Goal: Information Seeking & Learning: Find specific fact

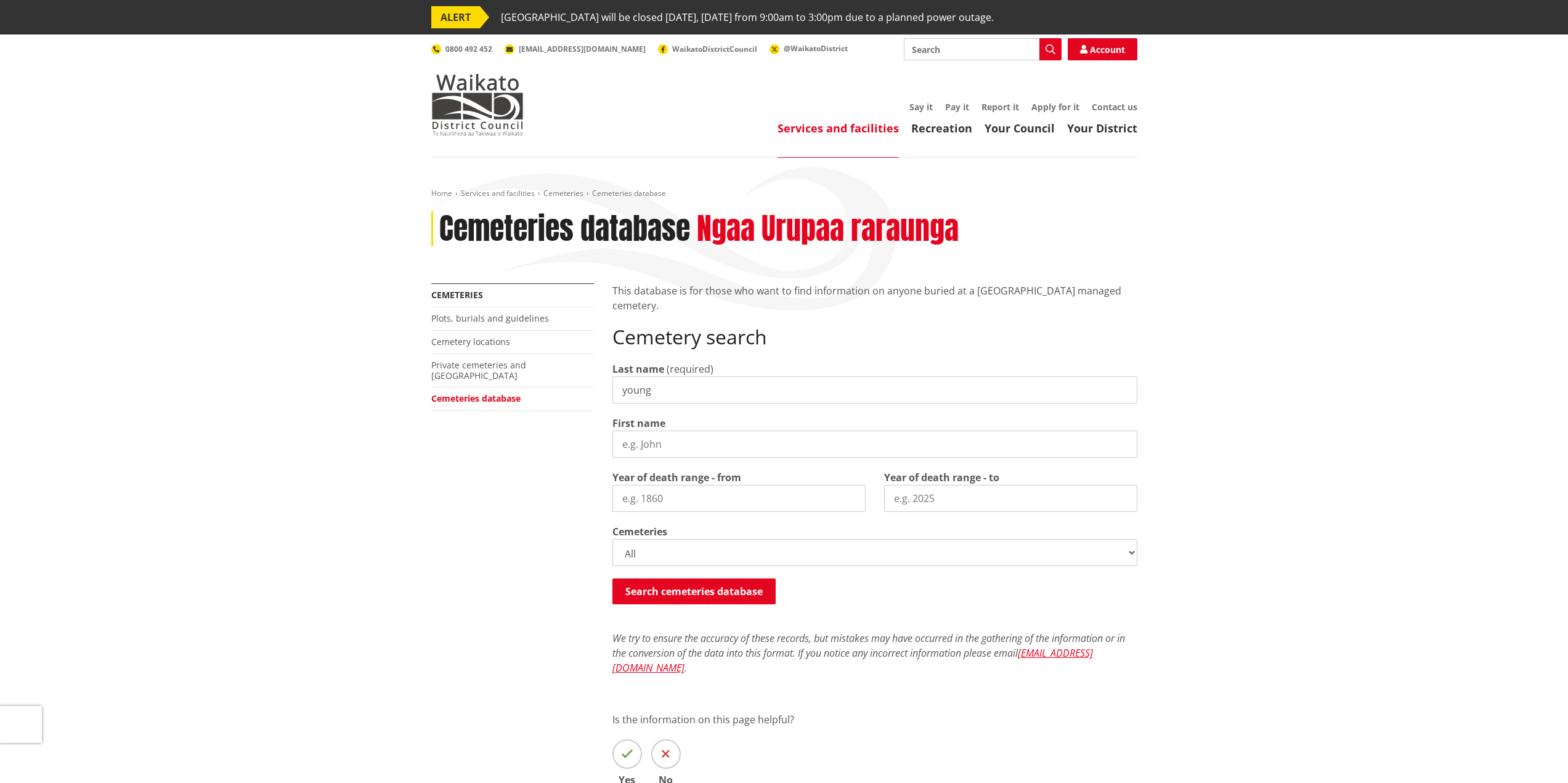
type input "young"
click at [690, 445] on input "First name" at bounding box center [875, 444] width 525 height 27
type input "mark"
click at [697, 592] on button "Search cemeteries database" at bounding box center [695, 591] width 164 height 26
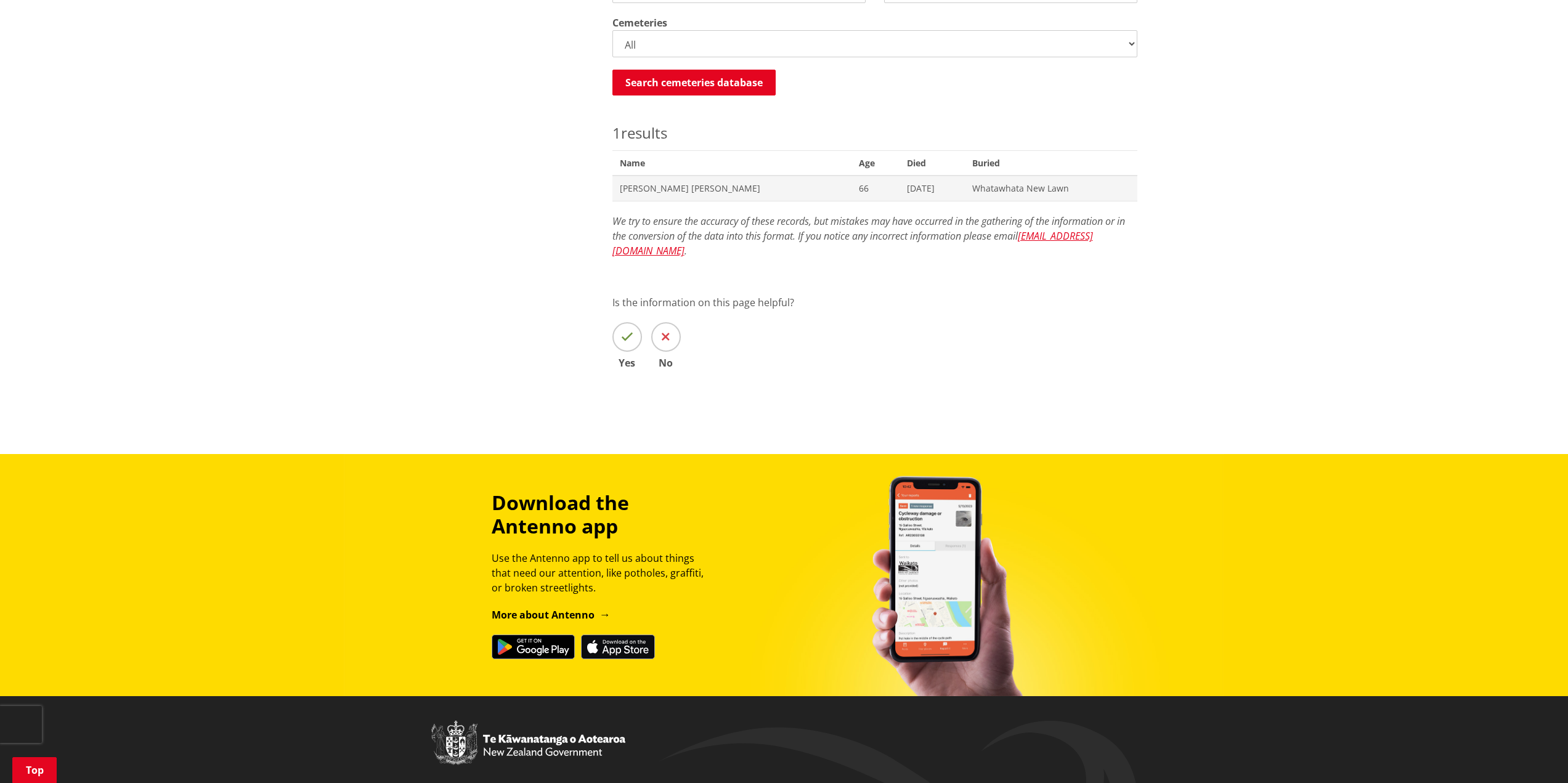
scroll to position [507, 0]
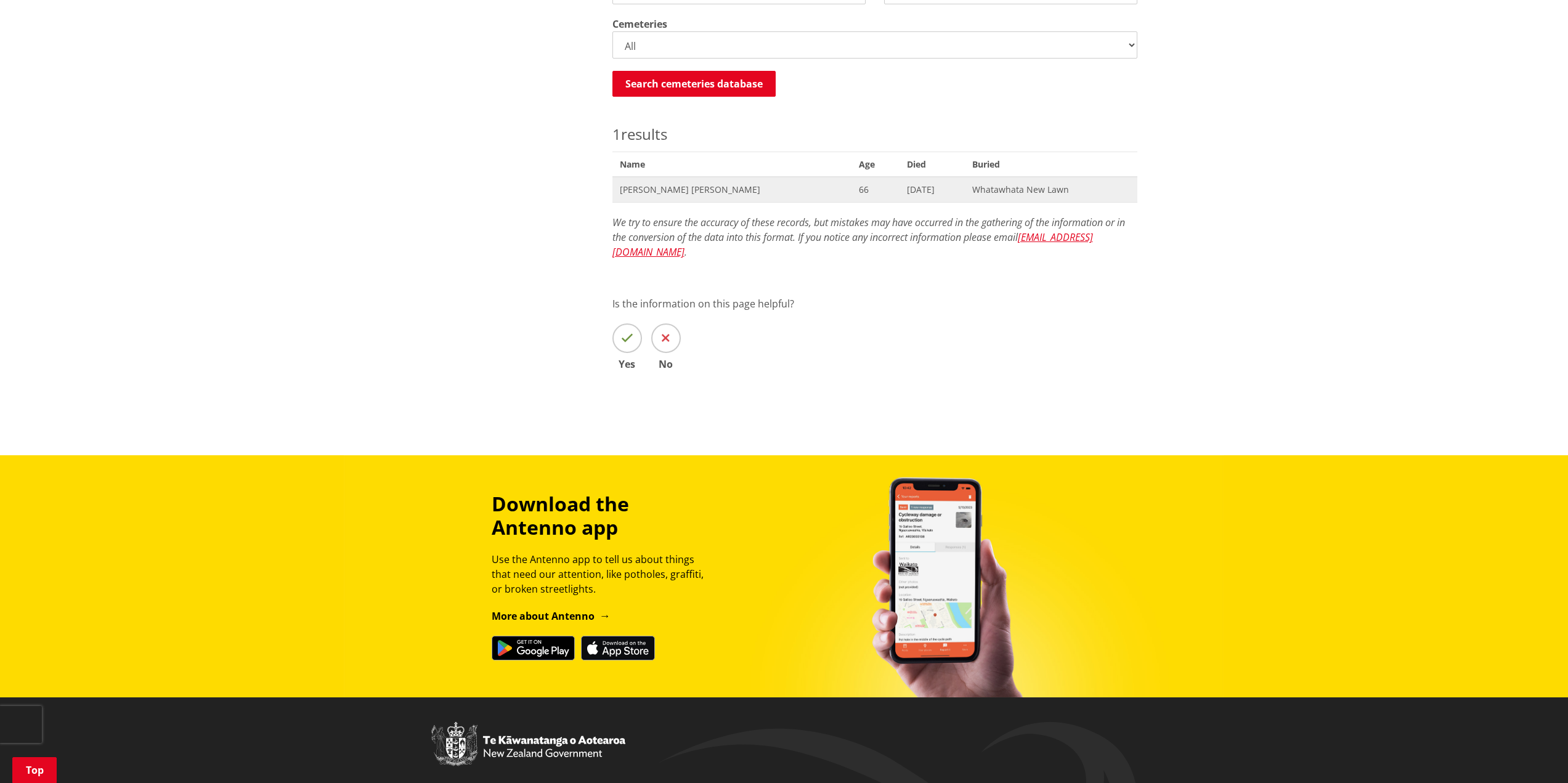
click at [973, 189] on span "Whatawhata New Lawn" at bounding box center [1051, 190] width 157 height 12
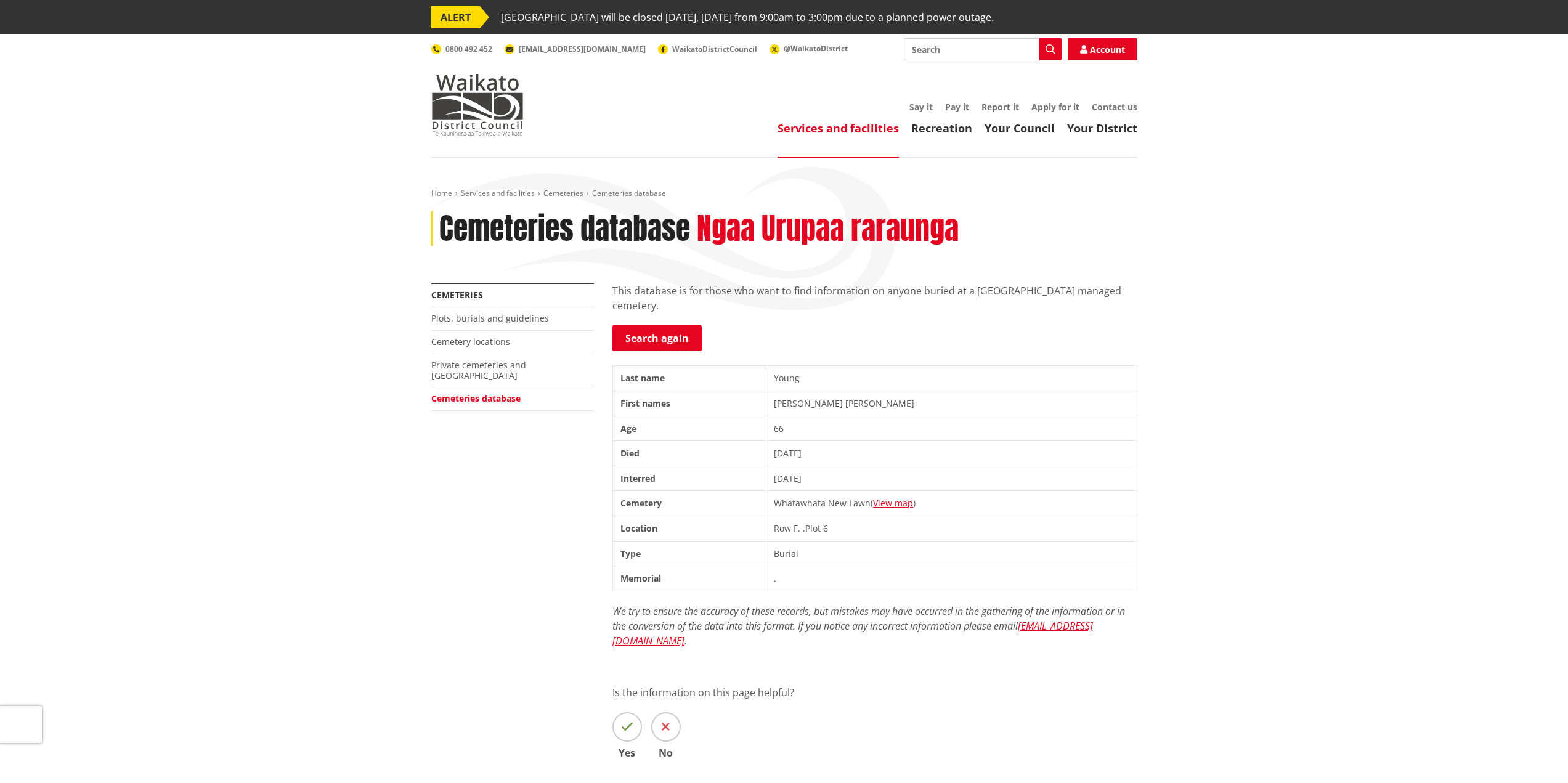
click at [379, 430] on div "Home Services and facilities Cemeteries Cemeteries database Cemeteries database…" at bounding box center [784, 501] width 1568 height 686
